Goal: Task Accomplishment & Management: Use online tool/utility

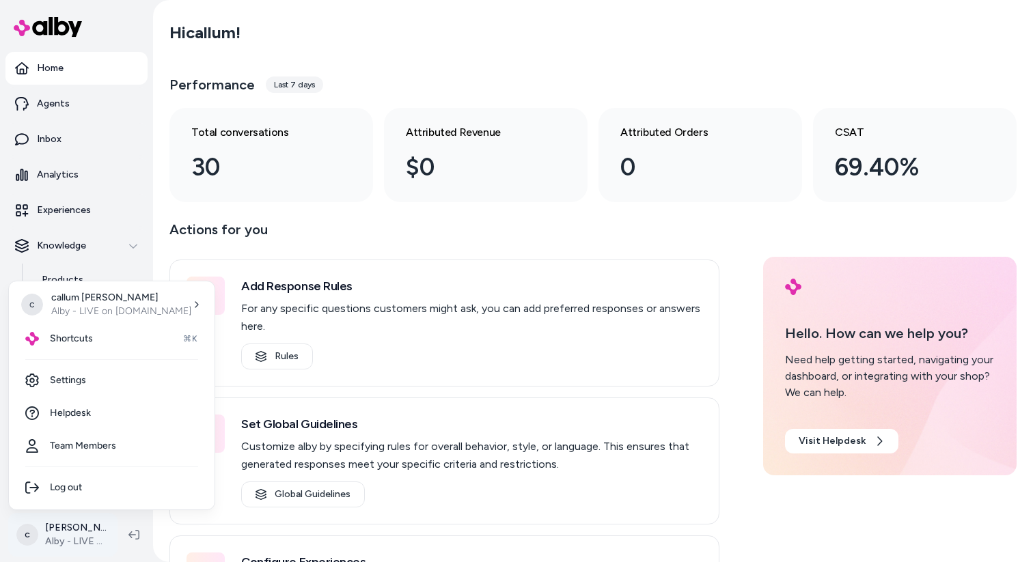
click at [59, 533] on html "Home Agents Inbox Analytics Experiences Knowledge Products Documents Rules Veri…" at bounding box center [516, 281] width 1033 height 562
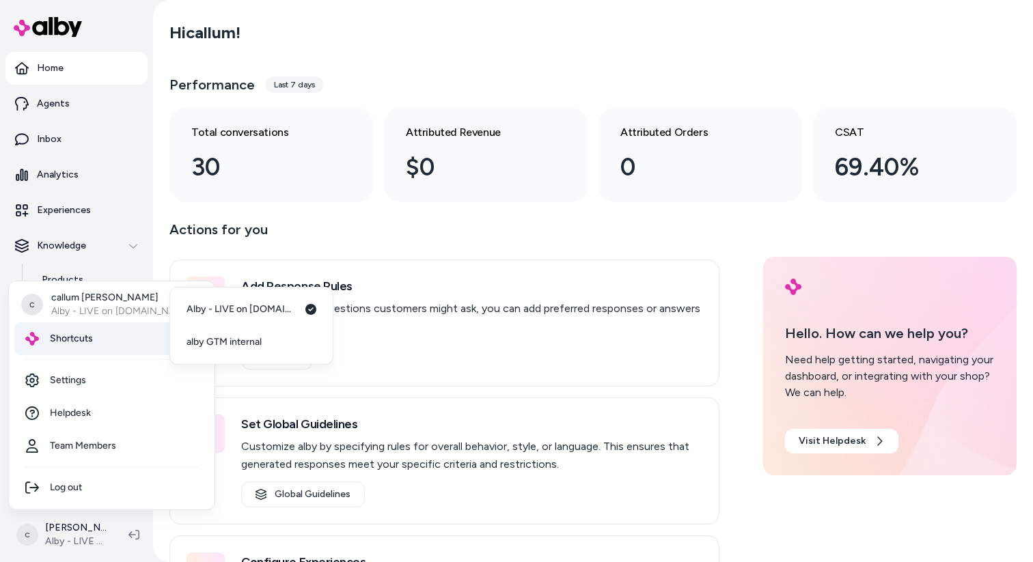
click at [120, 329] on div "Shortcuts ⌘K" at bounding box center [111, 338] width 195 height 33
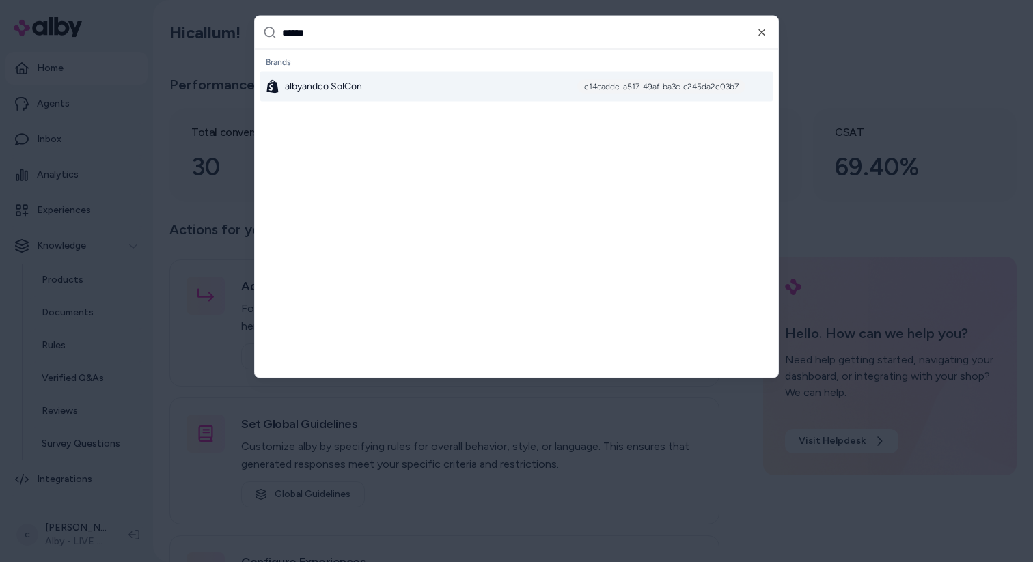
type input "******"
click at [352, 87] on span "albyandco SolCon" at bounding box center [323, 87] width 77 height 14
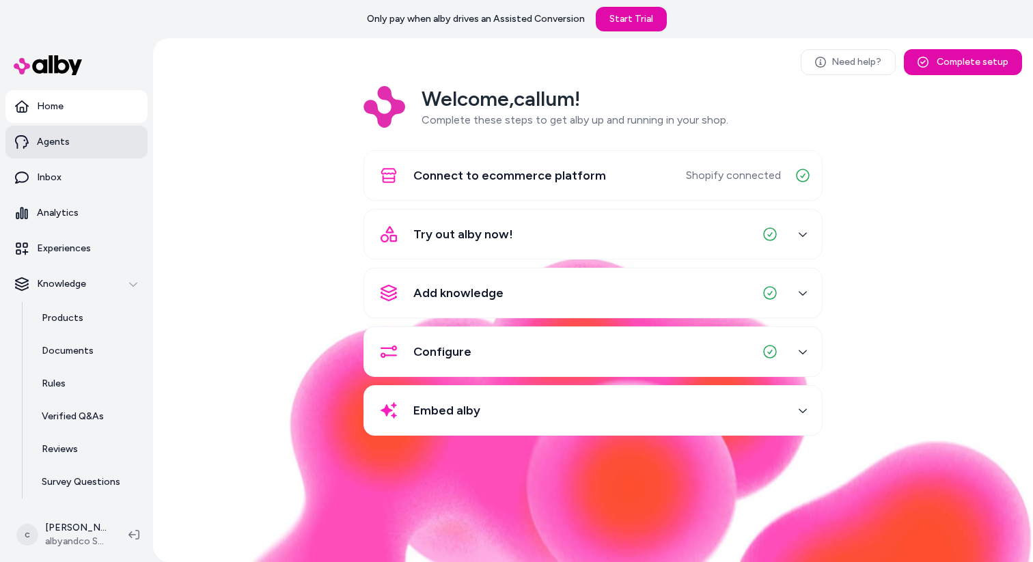
click at [70, 141] on link "Agents" at bounding box center [76, 142] width 142 height 33
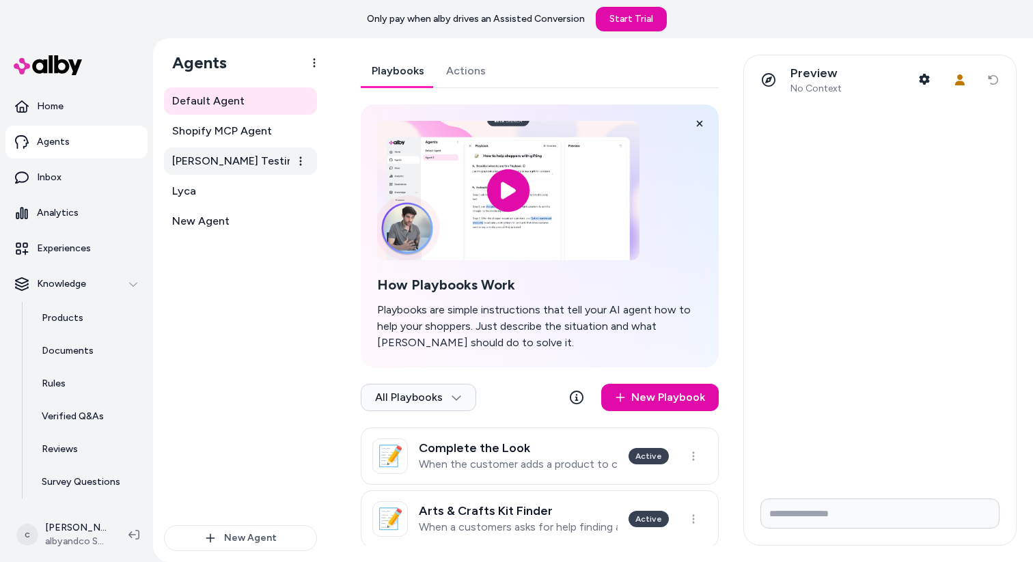
click at [259, 165] on span "[PERSON_NAME] Testing - Shopify MCP Agent" at bounding box center [241, 161] width 139 height 16
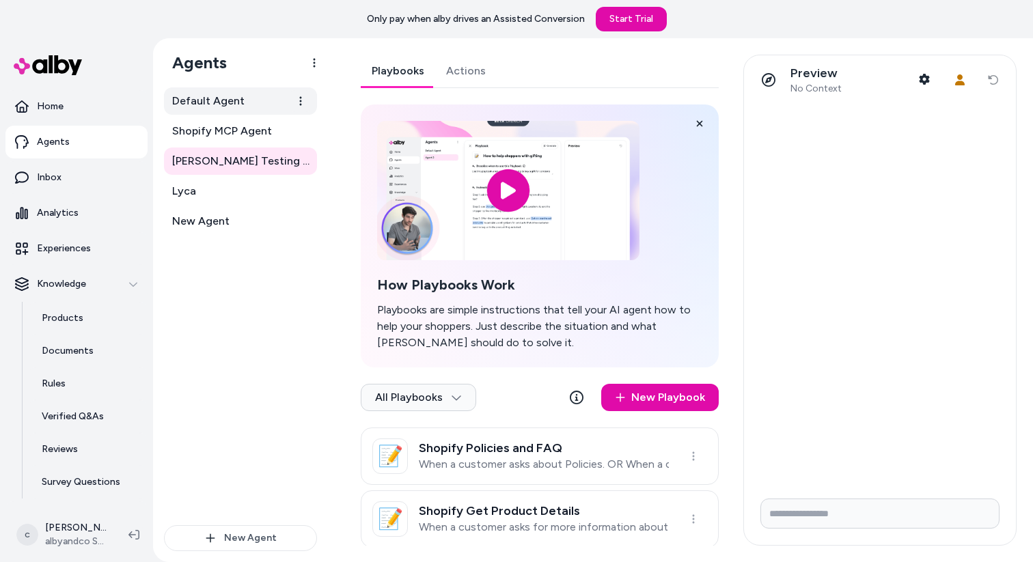
click at [262, 109] on link "Default Agent" at bounding box center [240, 100] width 153 height 27
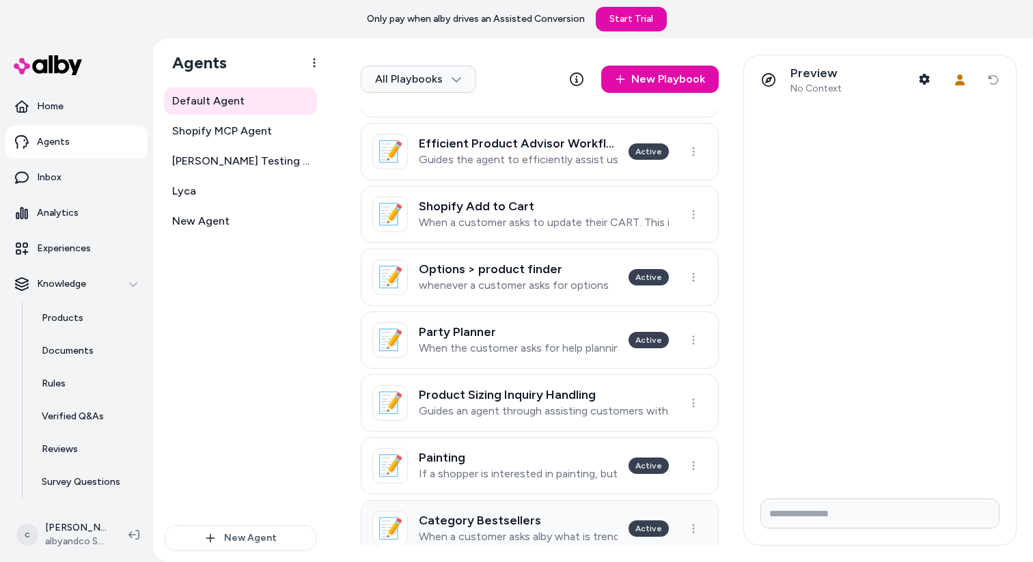
scroll to position [543, 0]
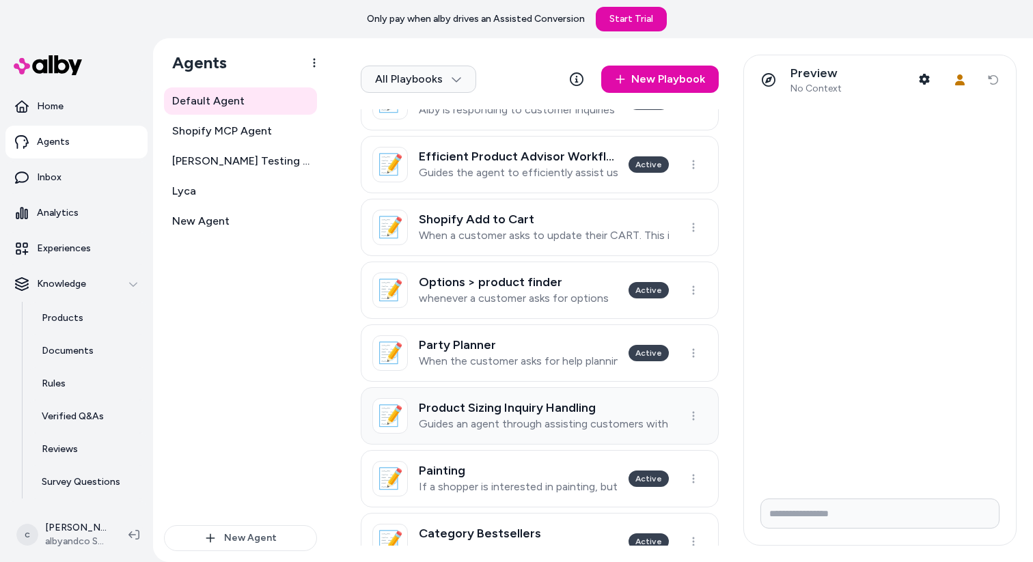
click at [497, 411] on h3 "Product Sizing Inquiry Handling" at bounding box center [544, 408] width 250 height 14
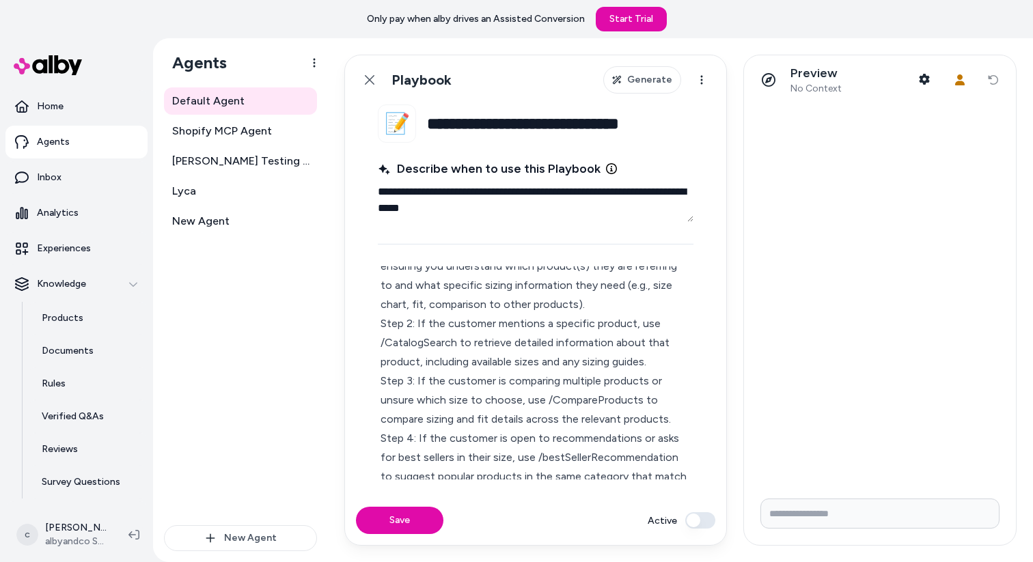
scroll to position [59, 0]
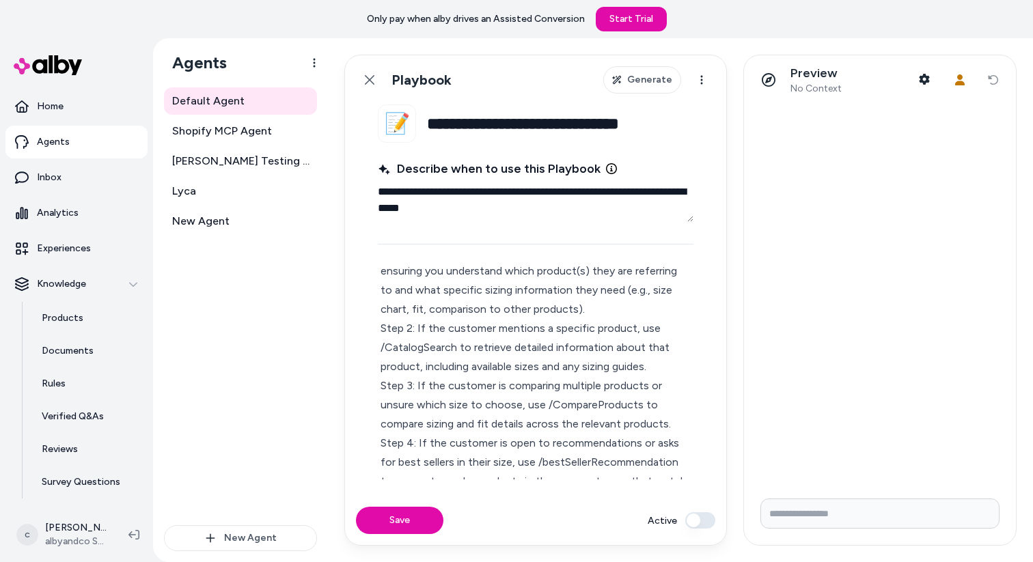
click at [637, 408] on p "Step 1: Receive and clarify the customer's sizing question, ensuring you unders…" at bounding box center [535, 490] width 310 height 497
click at [630, 458] on p "Compare products" at bounding box center [617, 455] width 81 height 12
type textarea "*"
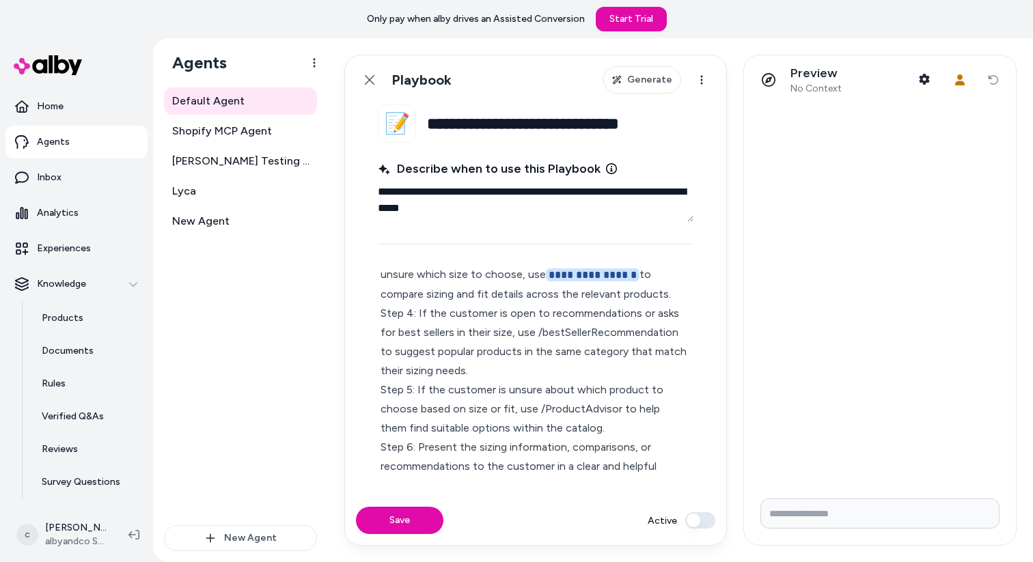
scroll to position [195, 0]
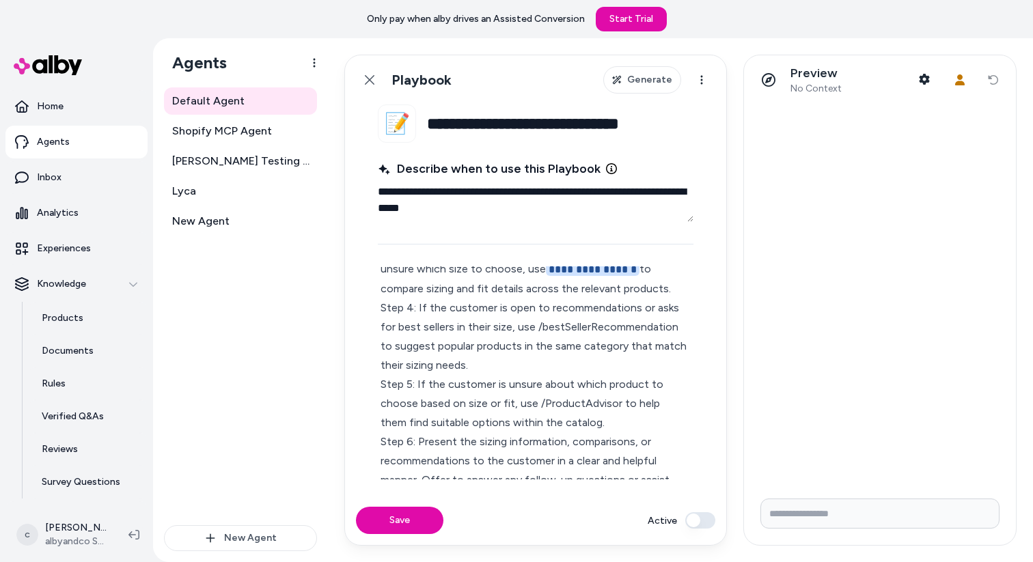
click at [616, 403] on p "**********" at bounding box center [535, 356] width 310 height 498
click at [604, 448] on p "Ask product advisor" at bounding box center [612, 453] width 85 height 12
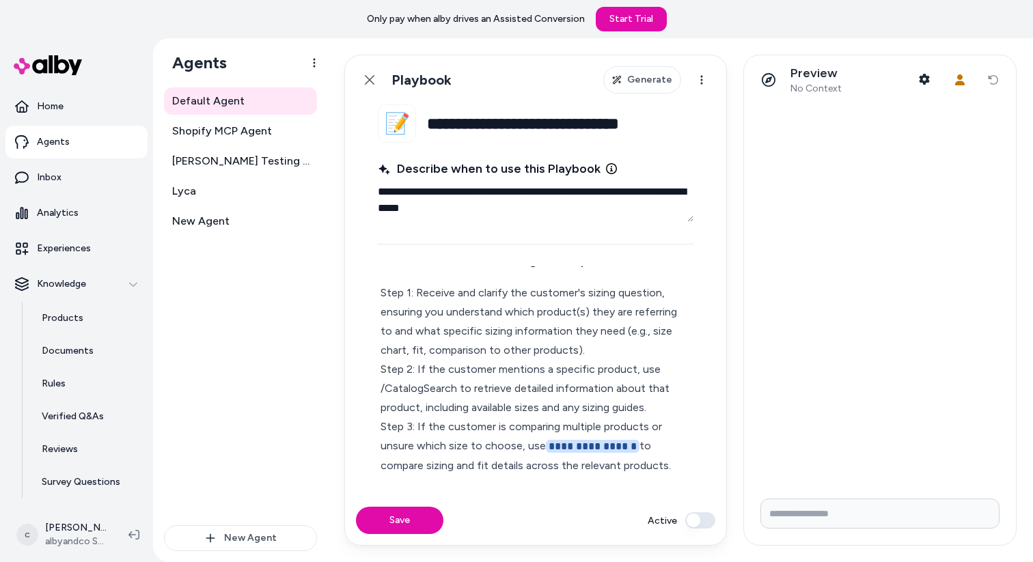
scroll to position [0, 0]
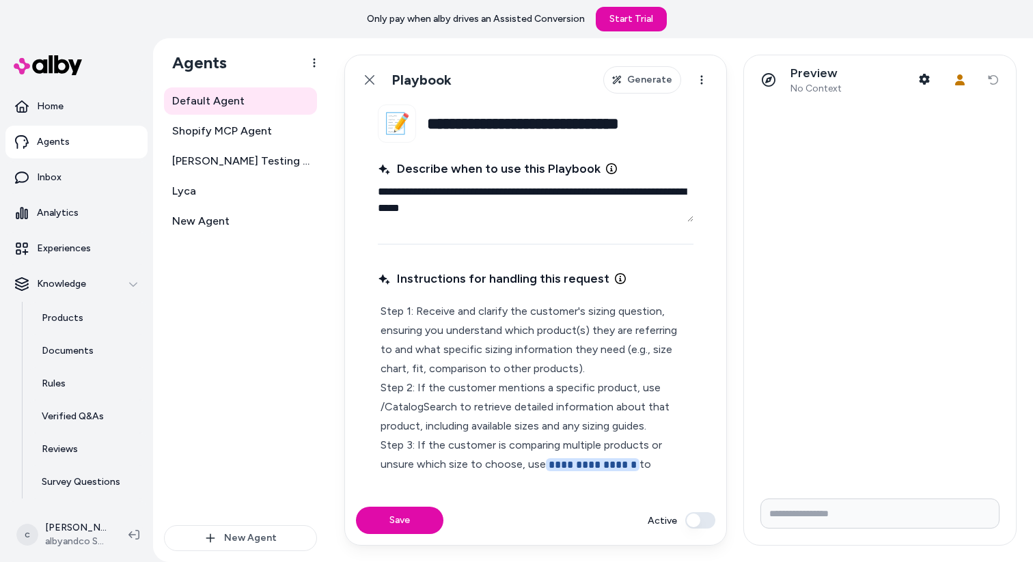
click at [456, 412] on p "**********" at bounding box center [535, 551] width 310 height 499
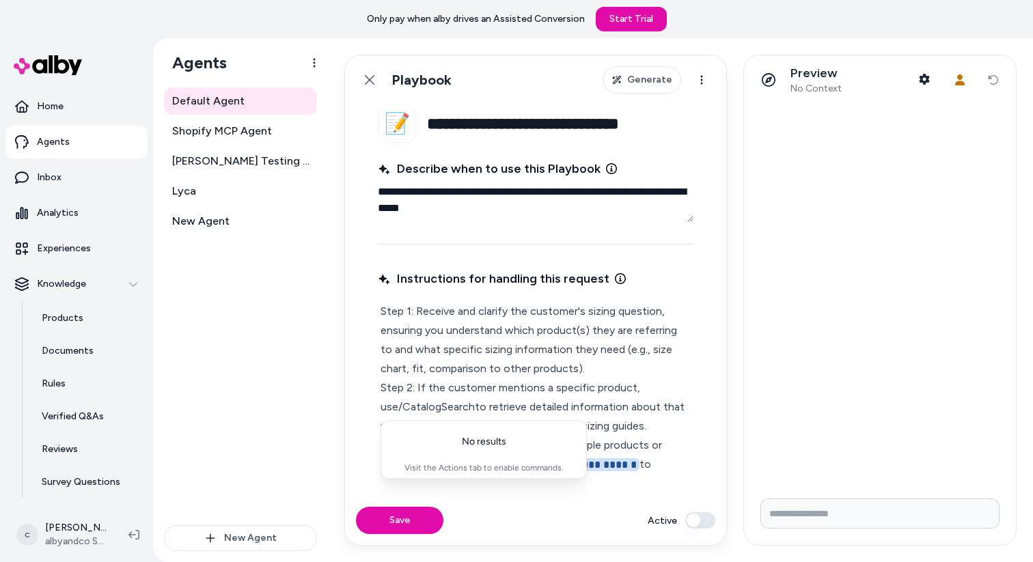
click at [469, 401] on p "**********" at bounding box center [535, 551] width 310 height 499
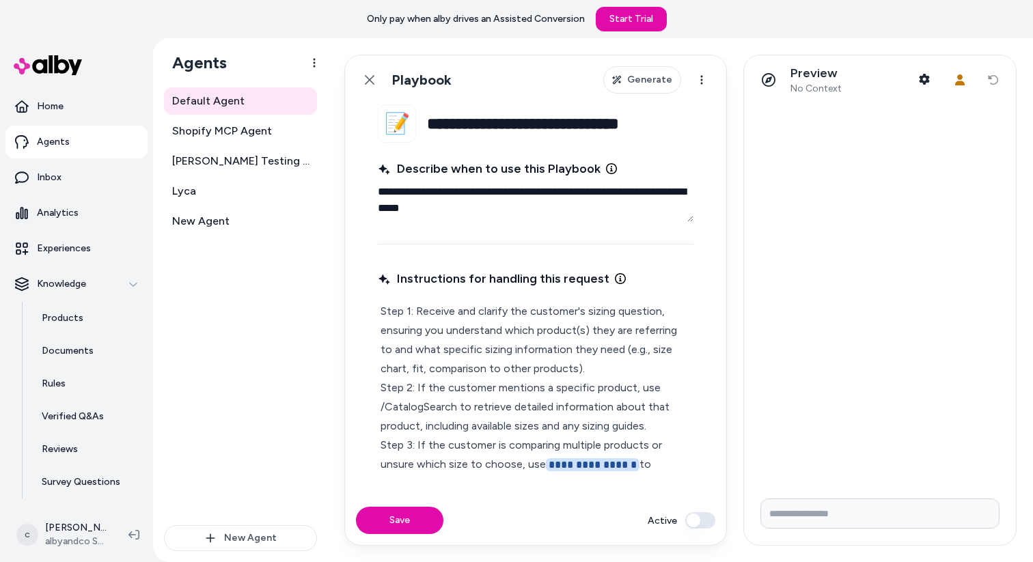
click at [419, 406] on p "**********" at bounding box center [535, 551] width 310 height 499
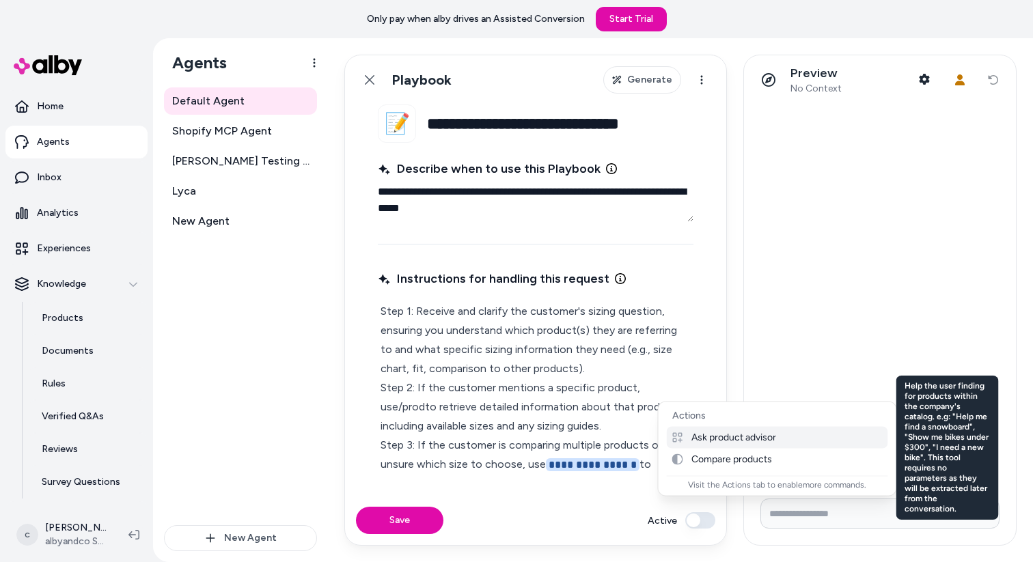
click at [715, 438] on p "Ask product advisor" at bounding box center [733, 438] width 85 height 12
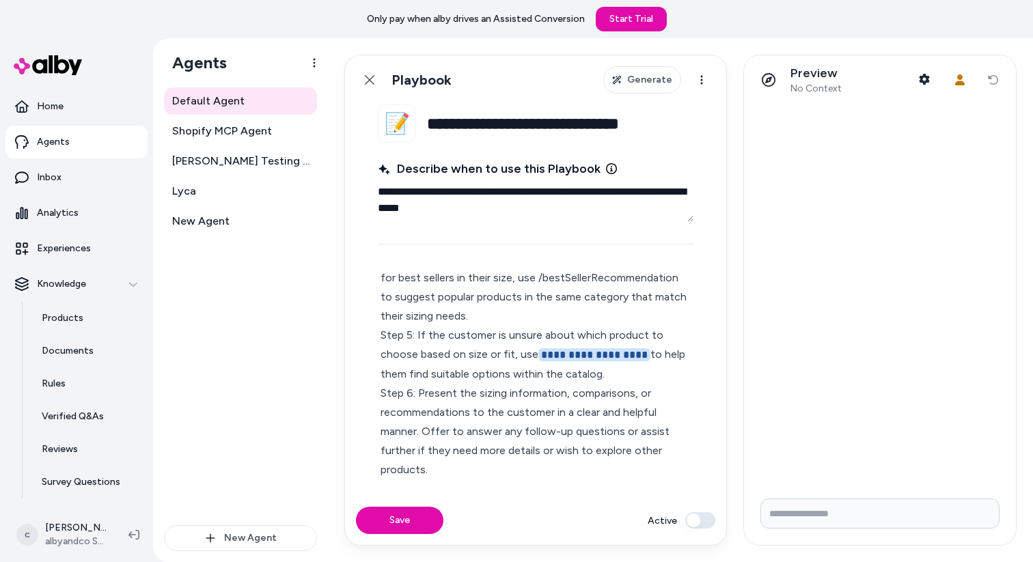
scroll to position [322, 0]
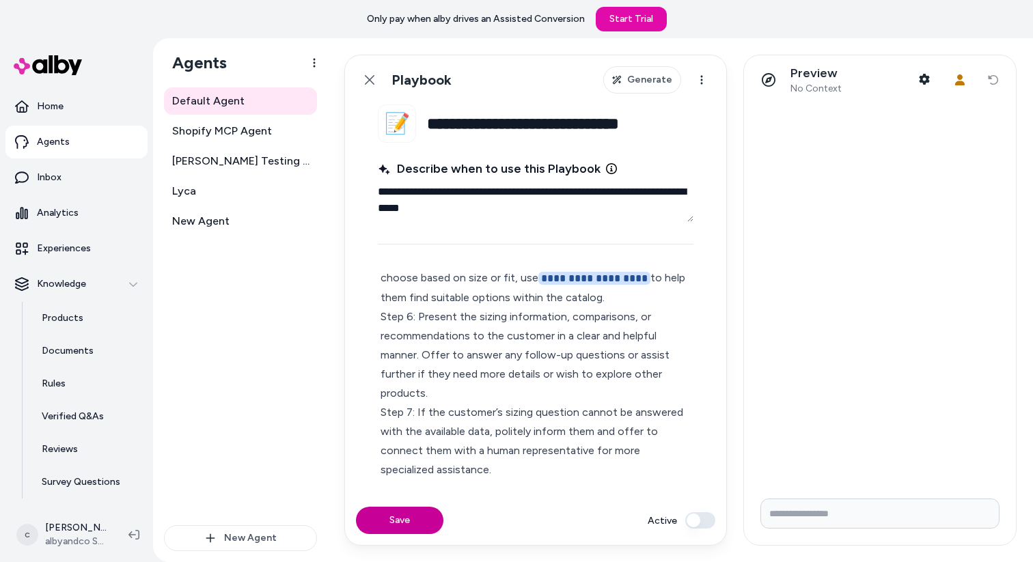
click at [402, 518] on button "Save" at bounding box center [399, 520] width 87 height 27
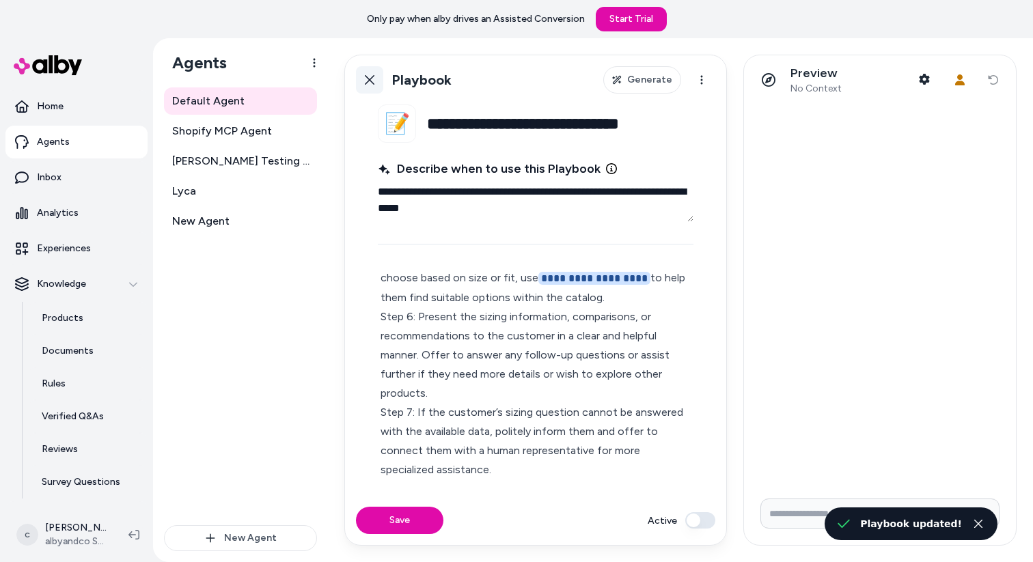
click at [367, 85] on icon at bounding box center [369, 79] width 11 height 11
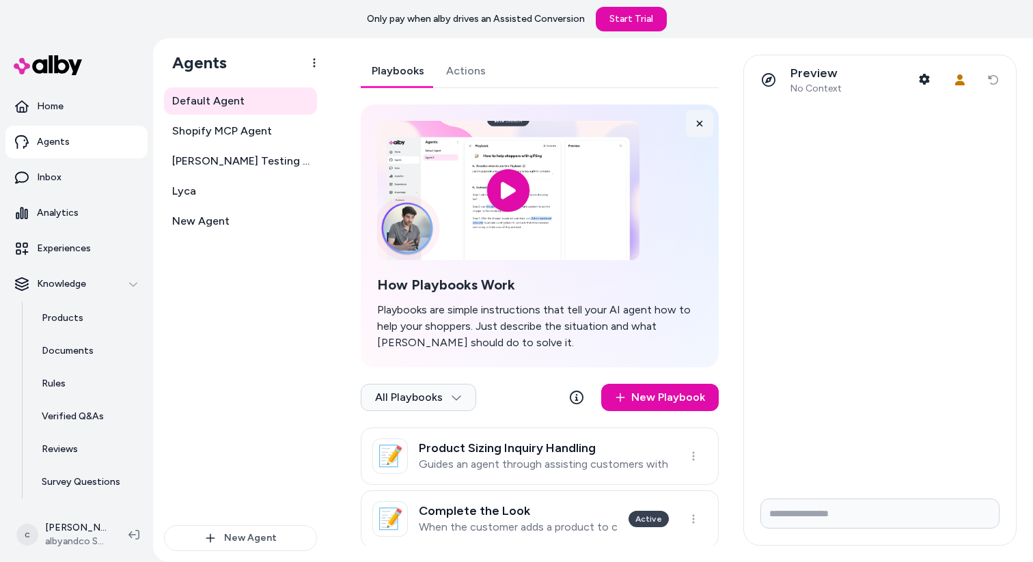
click at [696, 122] on icon at bounding box center [700, 124] width 10 height 10
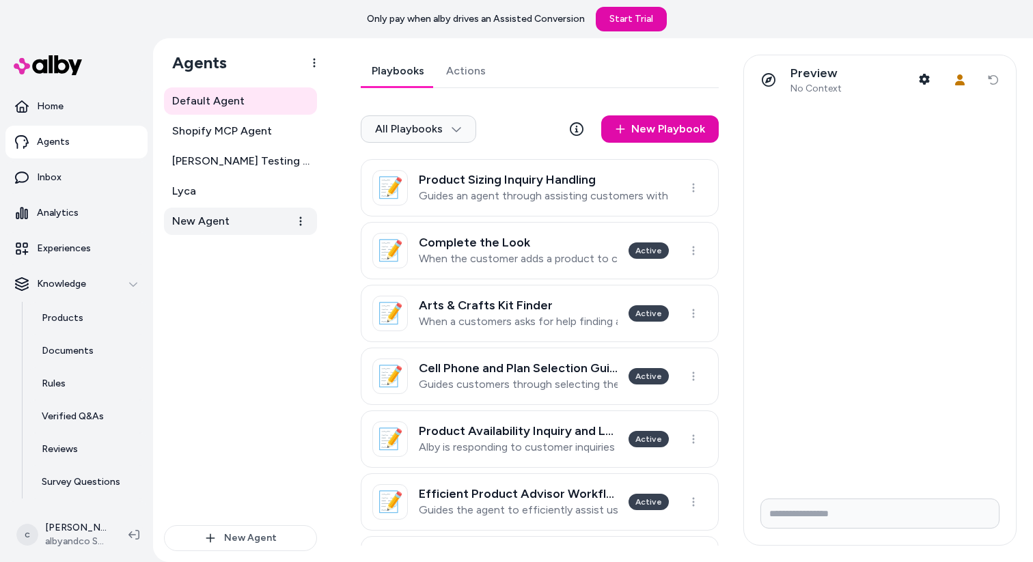
click at [190, 227] on span "New Agent" at bounding box center [200, 221] width 57 height 16
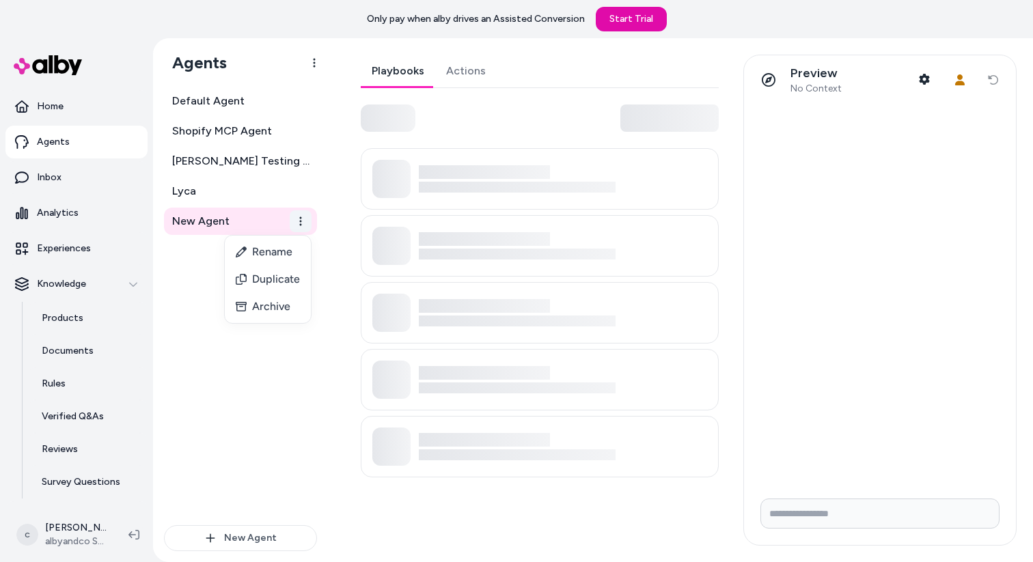
click at [299, 219] on html "Only pay when alby drives an Assisted Conversion Start Trial Home Agents Inbox …" at bounding box center [516, 281] width 1033 height 562
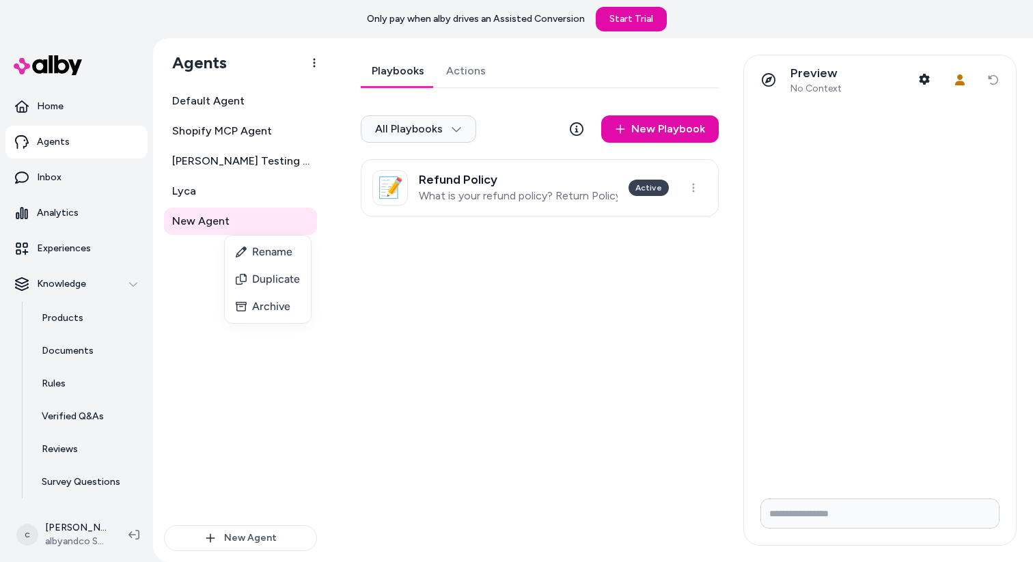
click at [196, 285] on html "Only pay when [PERSON_NAME] drives an Assisted Conversion Start Trial Home Agen…" at bounding box center [516, 281] width 1033 height 562
click at [503, 182] on h3 "Refund Policy" at bounding box center [518, 180] width 199 height 14
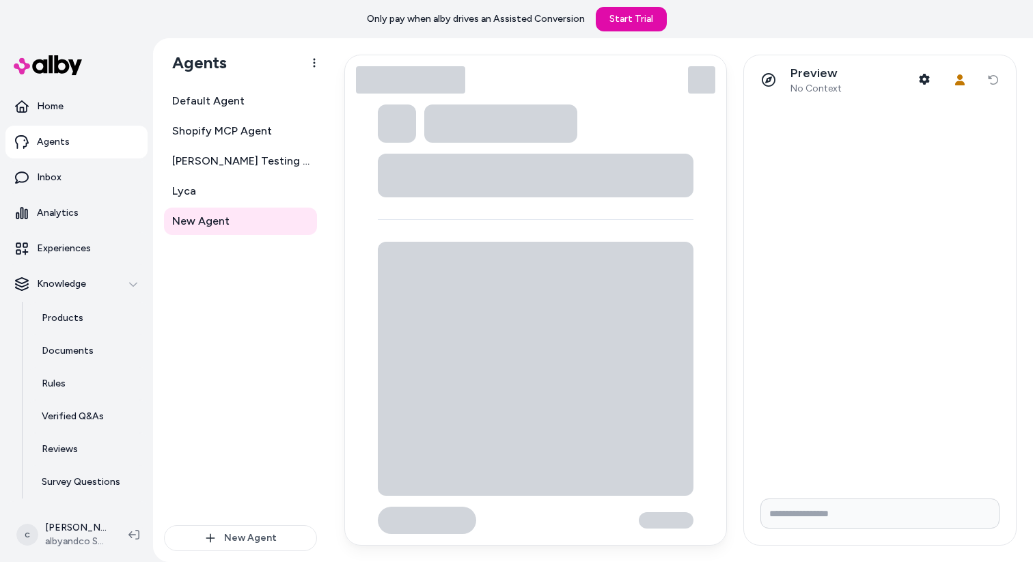
type textarea "*"
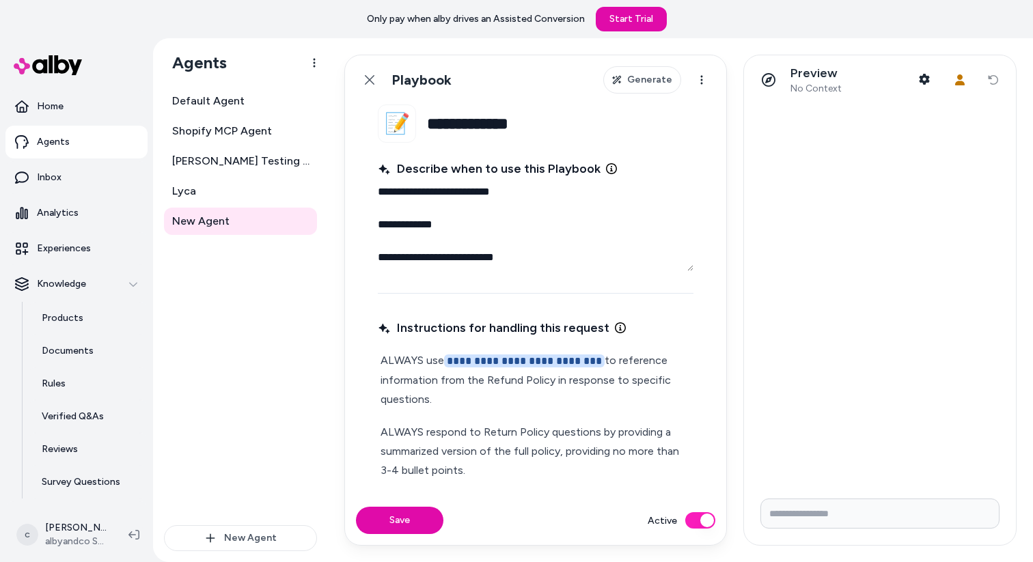
click at [239, 195] on link "Lyca" at bounding box center [240, 191] width 153 height 27
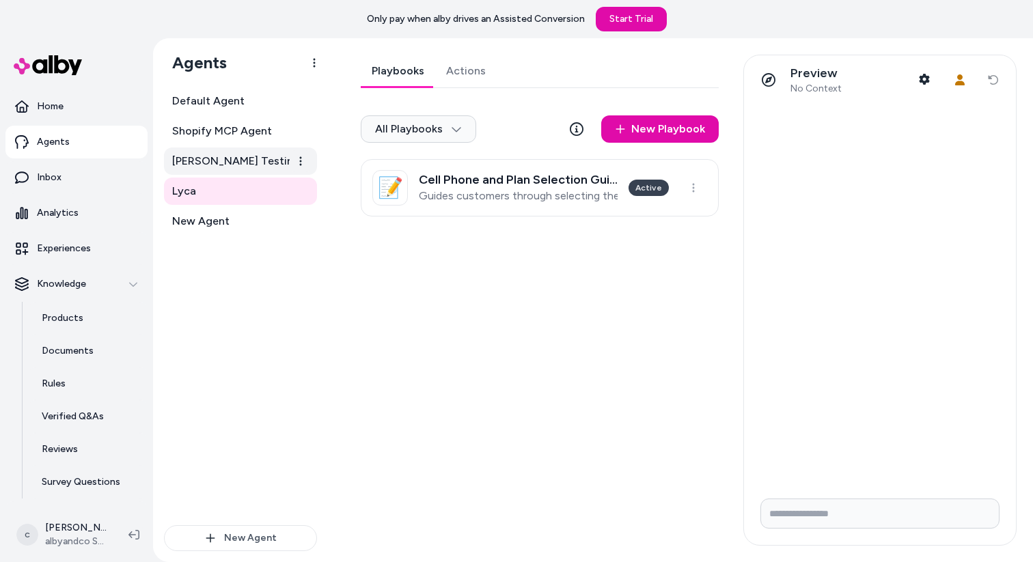
click at [261, 162] on span "[PERSON_NAME] Testing - Shopify MCP Agent" at bounding box center [241, 161] width 139 height 16
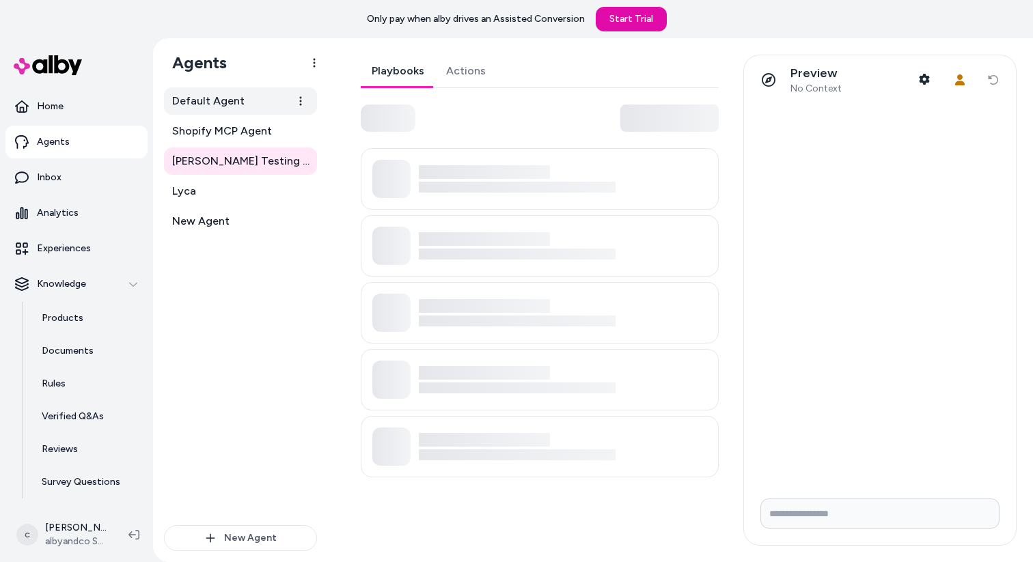
click at [227, 106] on span "Default Agent" at bounding box center [208, 101] width 72 height 16
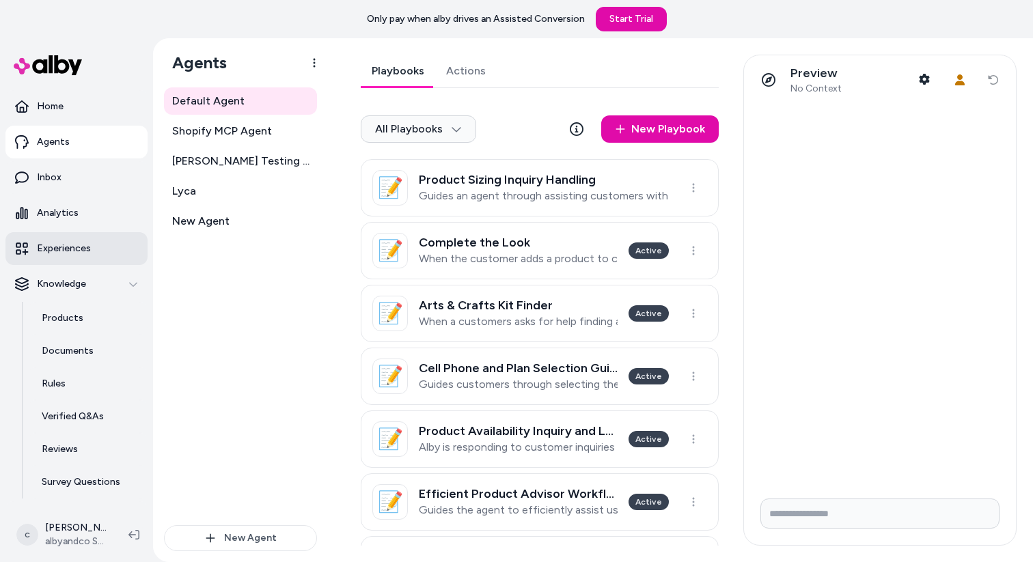
click at [68, 245] on p "Experiences" at bounding box center [64, 249] width 54 height 14
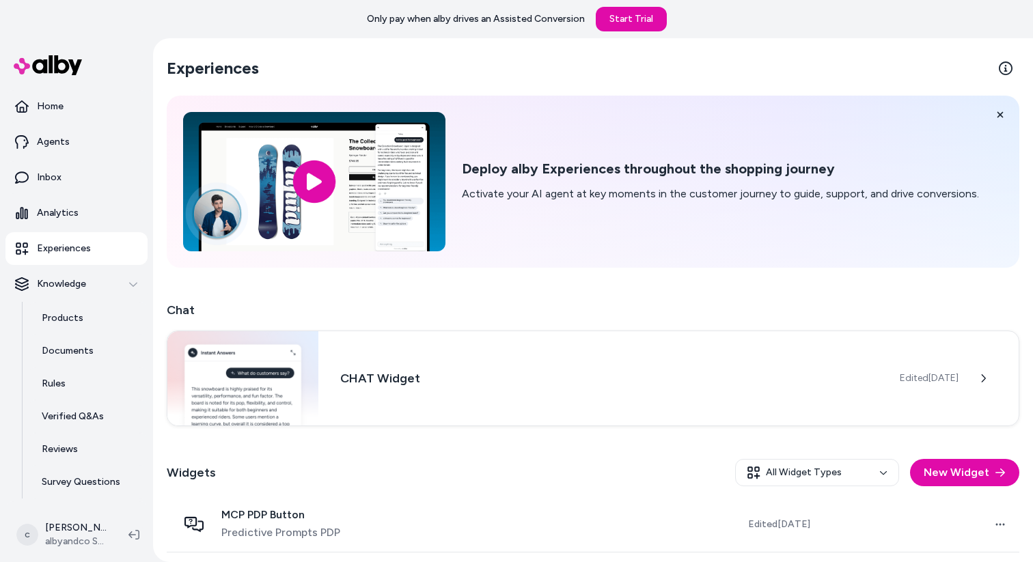
scroll to position [457, 0]
